Goal: Task Accomplishment & Management: Manage account settings

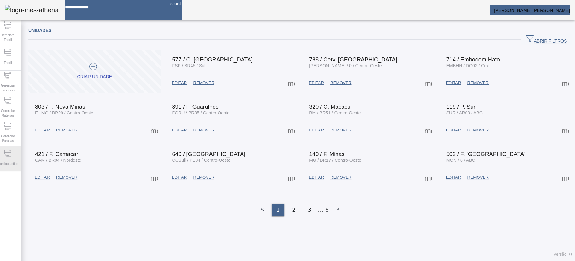
click at [16, 161] on span "Configurações" at bounding box center [8, 164] width 24 height 9
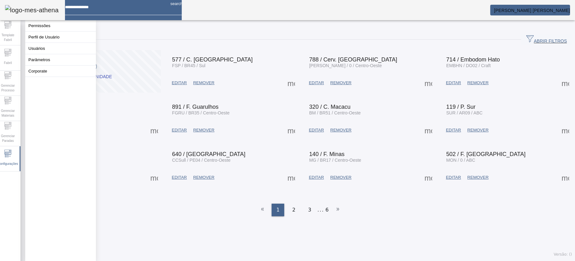
click at [50, 54] on button "Usuários" at bounding box center [60, 48] width 71 height 11
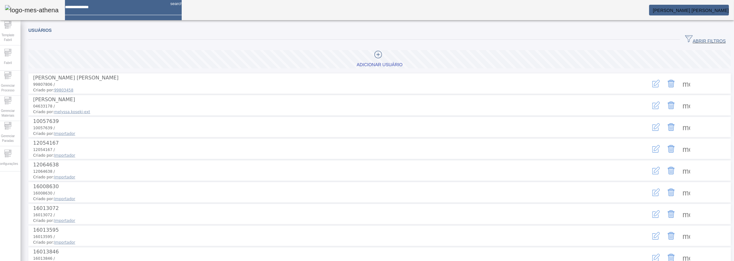
click at [575, 36] on span "ABRIR FILTROS" at bounding box center [705, 39] width 41 height 9
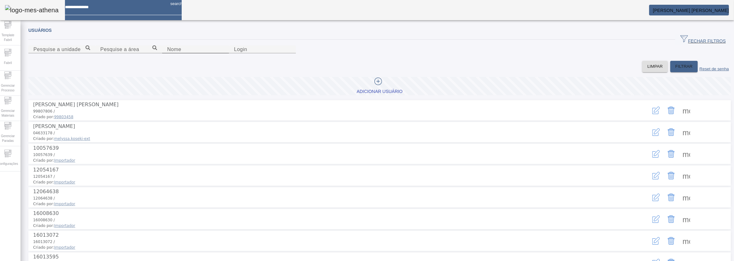
click at [167, 53] on input "Nome" at bounding box center [195, 50] width 57 height 8
type input "*******"
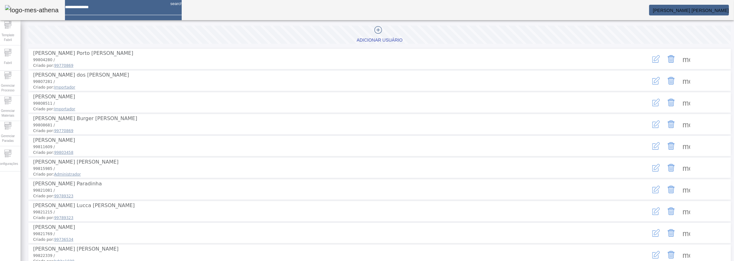
scroll to position [127, 0]
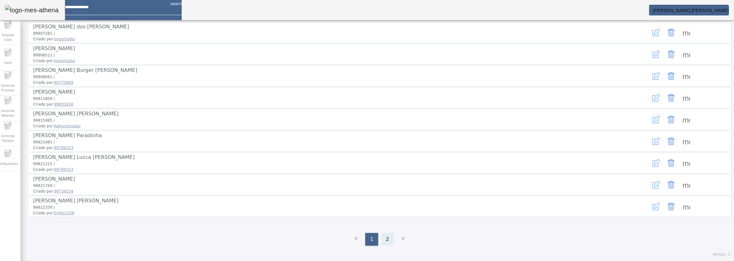
click at [387, 241] on div "2" at bounding box center [388, 239] width 13 height 13
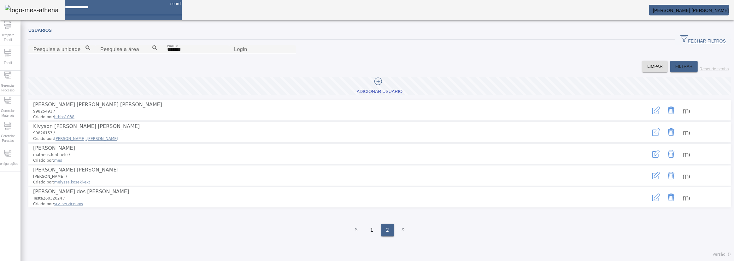
scroll to position [19, 0]
click at [575, 183] on span at bounding box center [686, 175] width 15 height 15
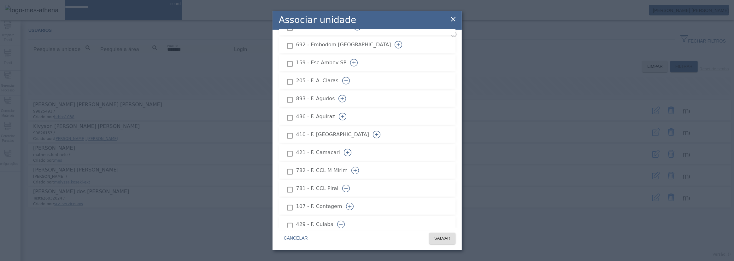
scroll to position [430, 0]
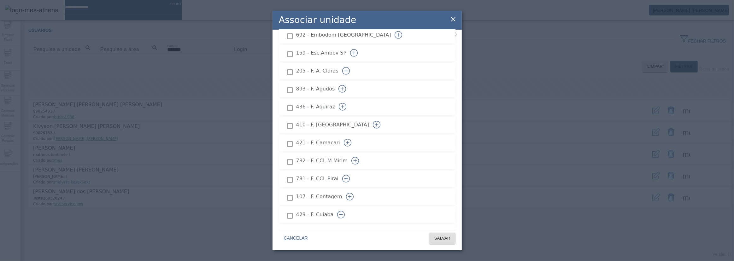
click at [352, 139] on icon "button" at bounding box center [348, 143] width 8 height 8
click at [347, 103] on icon "button" at bounding box center [343, 107] width 8 height 8
click at [343, 106] on icon "button" at bounding box center [342, 108] width 0 height 4
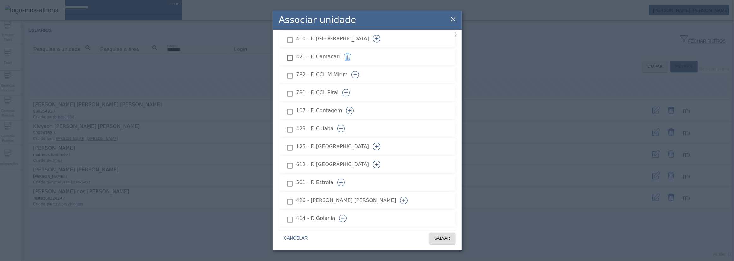
click at [345, 125] on icon "button" at bounding box center [341, 129] width 8 height 8
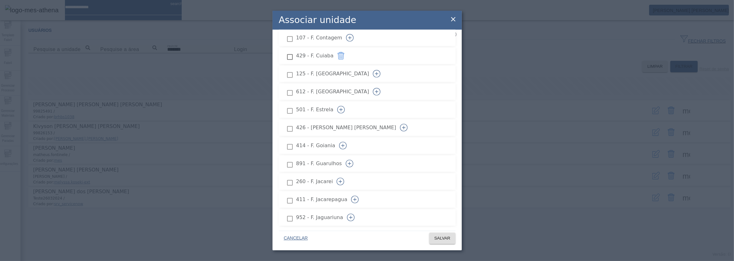
scroll to position [602, 0]
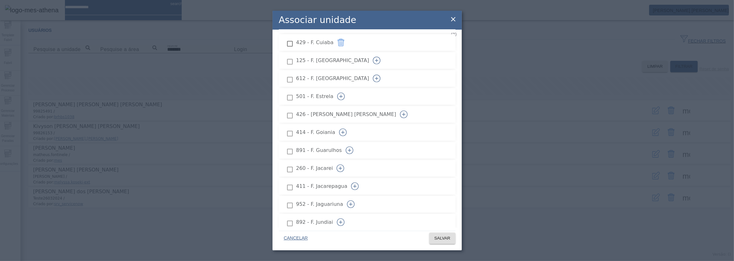
click at [348, 161] on button "button" at bounding box center [340, 168] width 15 height 15
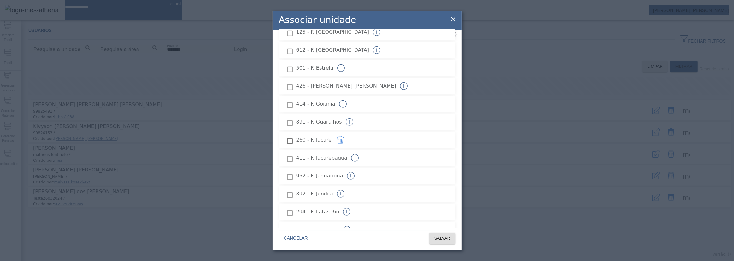
scroll to position [631, 0]
click at [353, 175] on icon "button" at bounding box center [350, 175] width 3 height 0
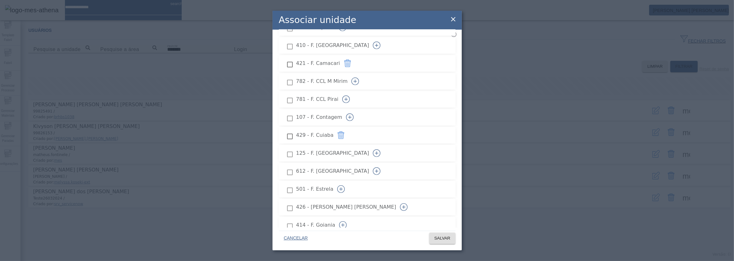
scroll to position [481, 0]
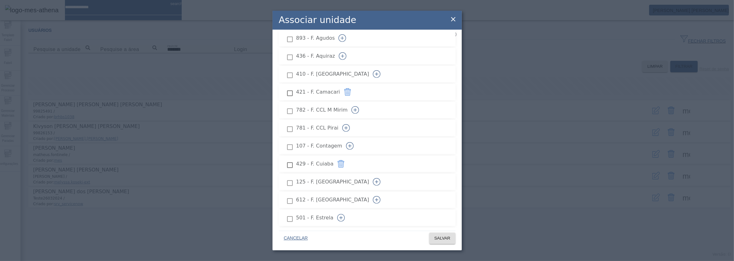
click at [381, 178] on icon "button" at bounding box center [377, 182] width 8 height 8
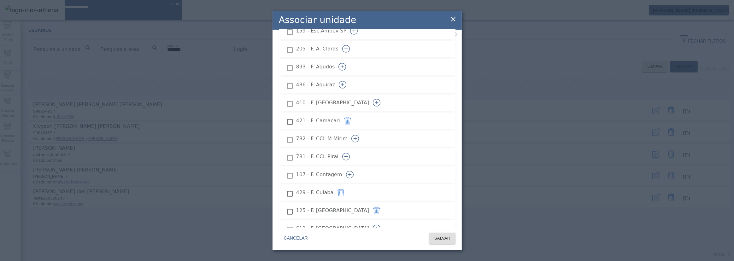
click at [381, 225] on icon "button" at bounding box center [377, 229] width 8 height 8
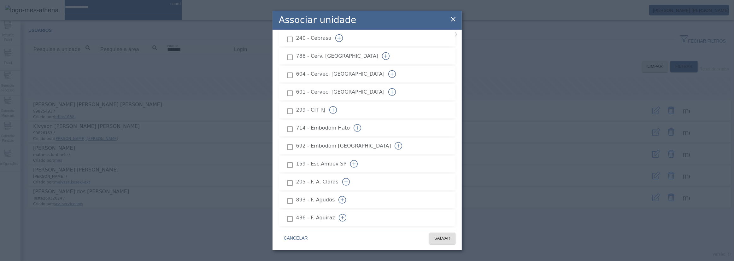
scroll to position [309, 0]
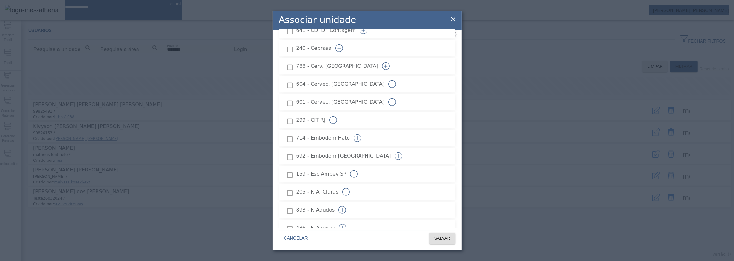
click at [350, 188] on icon "button" at bounding box center [346, 192] width 8 height 8
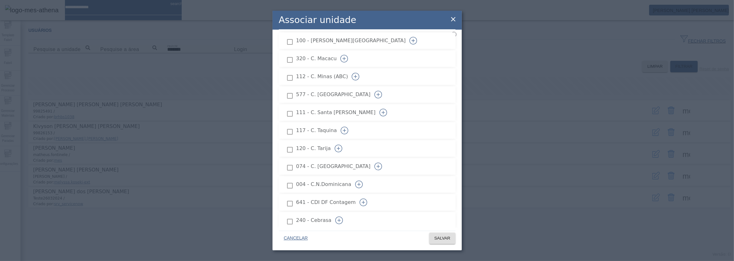
scroll to position [50, 0]
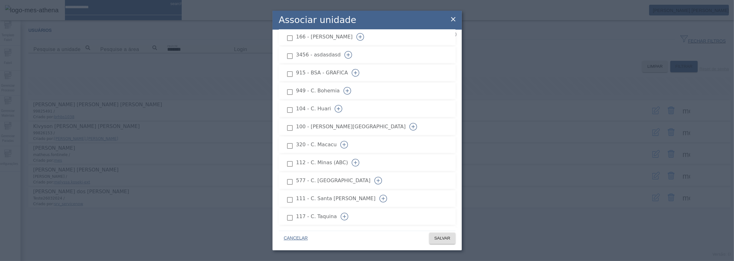
click at [382, 177] on icon "button" at bounding box center [379, 181] width 8 height 8
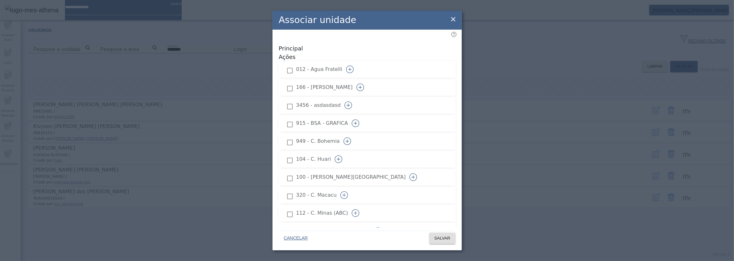
scroll to position [0, 0]
click at [442, 237] on span "SALVAR" at bounding box center [443, 238] width 16 height 6
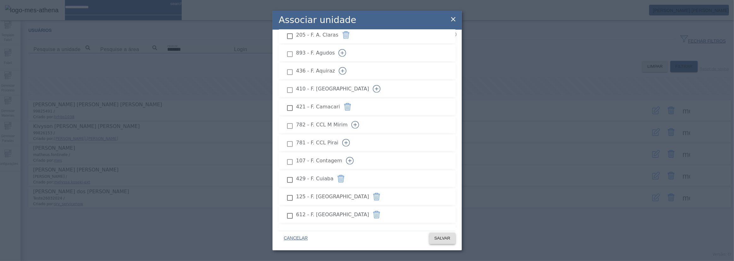
scroll to position [430, 0]
click at [343, 105] on icon "button" at bounding box center [342, 106] width 0 height 3
click at [343, 106] on icon "button" at bounding box center [342, 108] width 0 height 4
click at [343, 105] on icon "button" at bounding box center [342, 106] width 0 height 3
click at [281, 99] on li "436 - F. Aquiraz" at bounding box center [367, 107] width 177 height 16
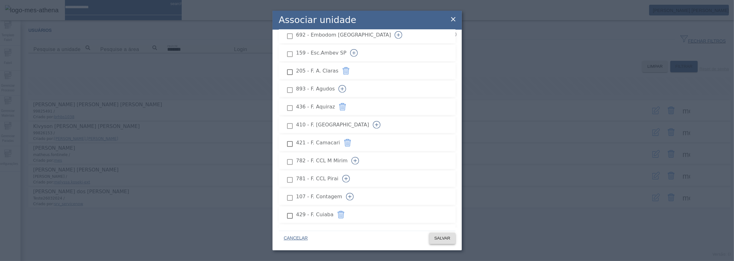
click at [448, 237] on span "SALVAR" at bounding box center [443, 238] width 16 height 6
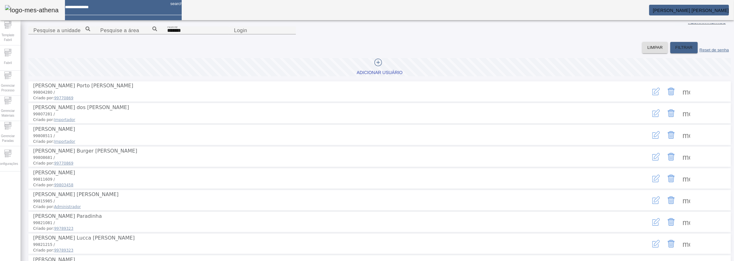
click at [575, 8] on span "[PERSON_NAME] [PERSON_NAME]" at bounding box center [691, 10] width 76 height 5
